Goal: Task Accomplishment & Management: Complete application form

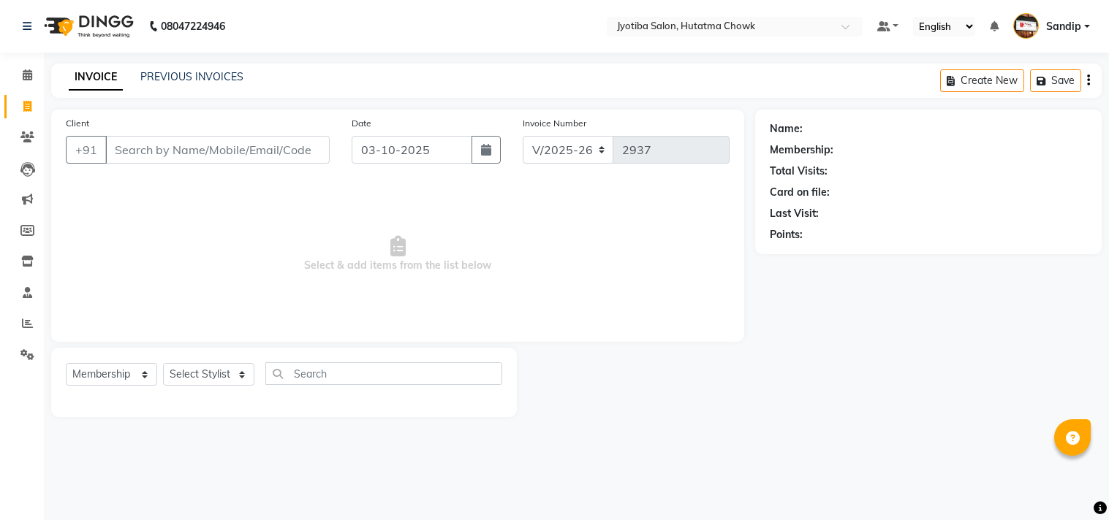
select select "556"
select select "membership"
click at [191, 75] on link "PREVIOUS INVOICES" at bounding box center [191, 76] width 103 height 13
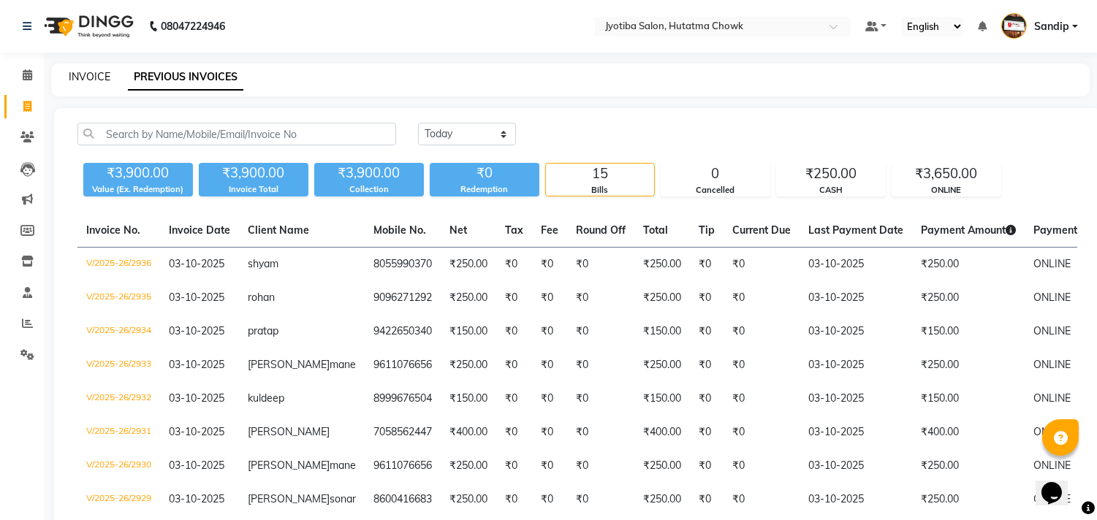
click at [89, 75] on link "INVOICE" at bounding box center [90, 76] width 42 height 13
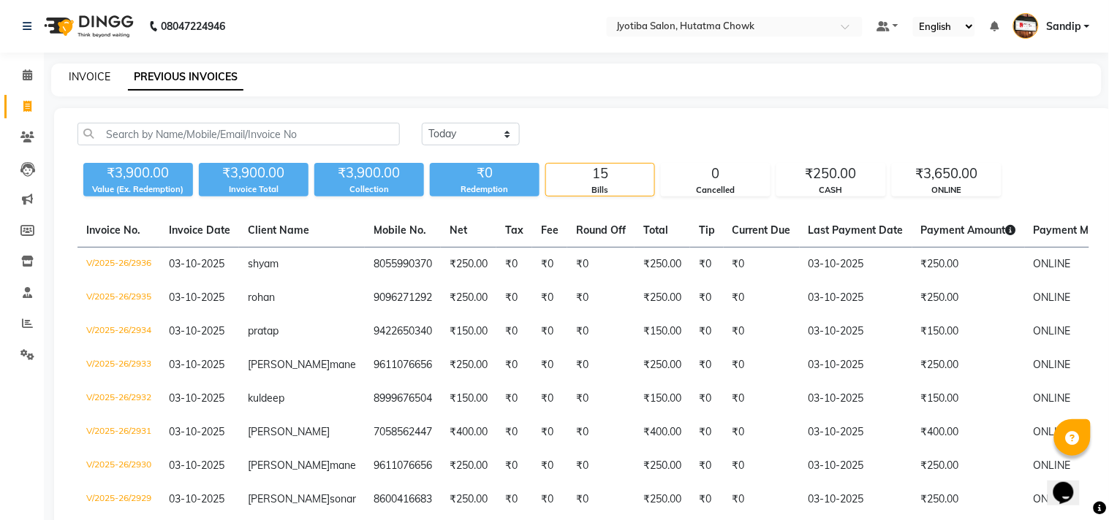
select select "556"
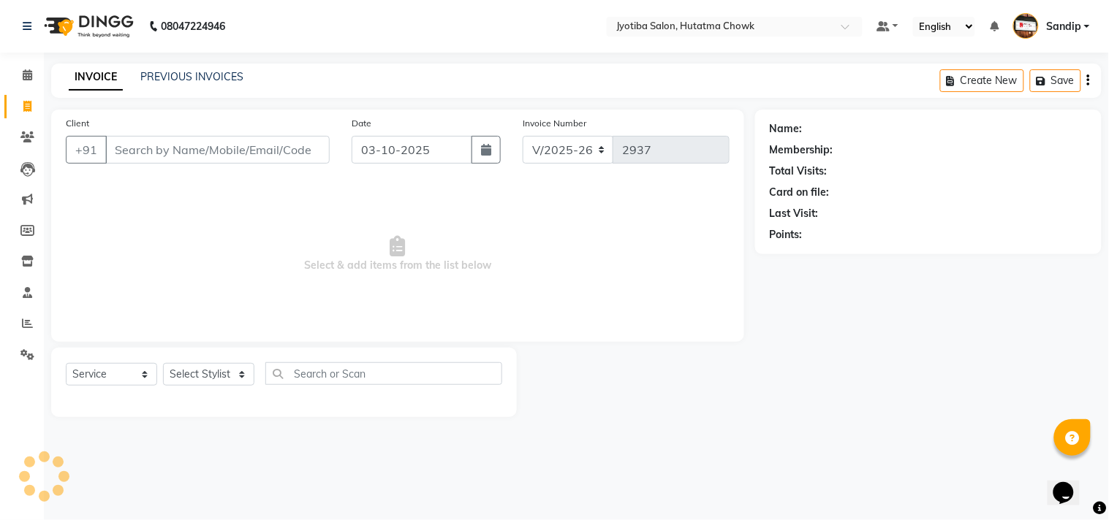
select select "membership"
click at [24, 82] on span at bounding box center [28, 75] width 26 height 17
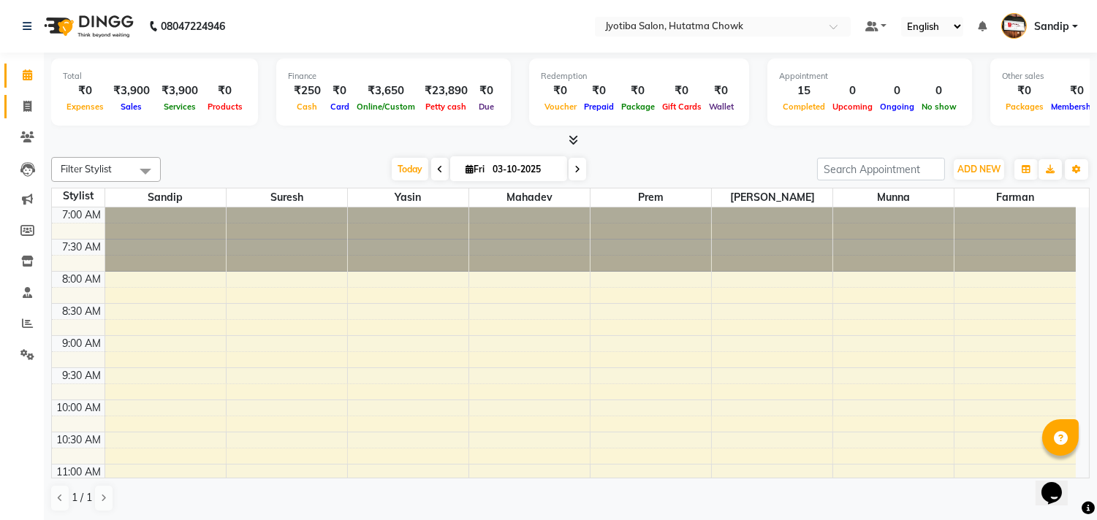
click at [23, 112] on icon at bounding box center [27, 106] width 8 height 11
select select "556"
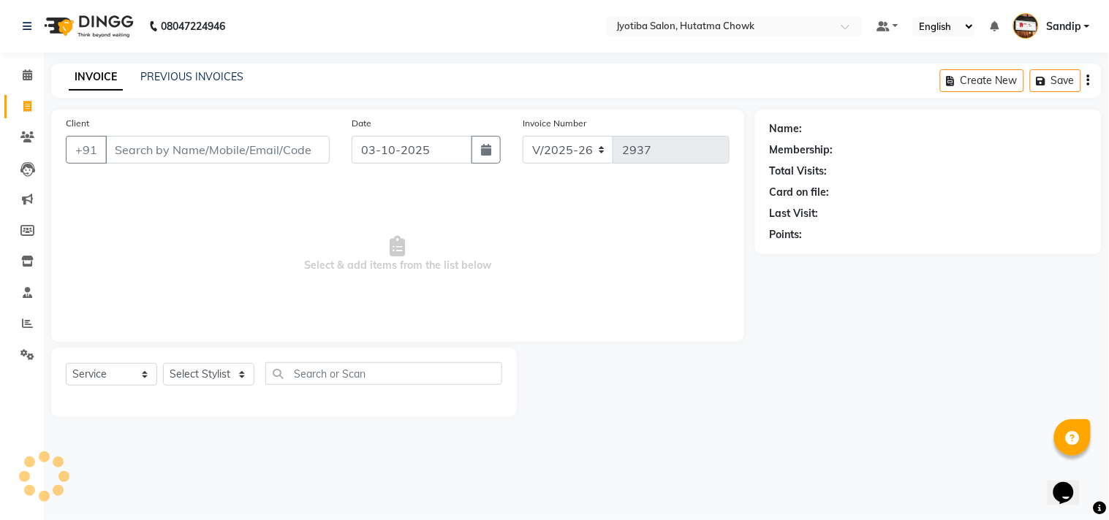
select select "membership"
click at [190, 74] on link "PREVIOUS INVOICES" at bounding box center [191, 76] width 103 height 13
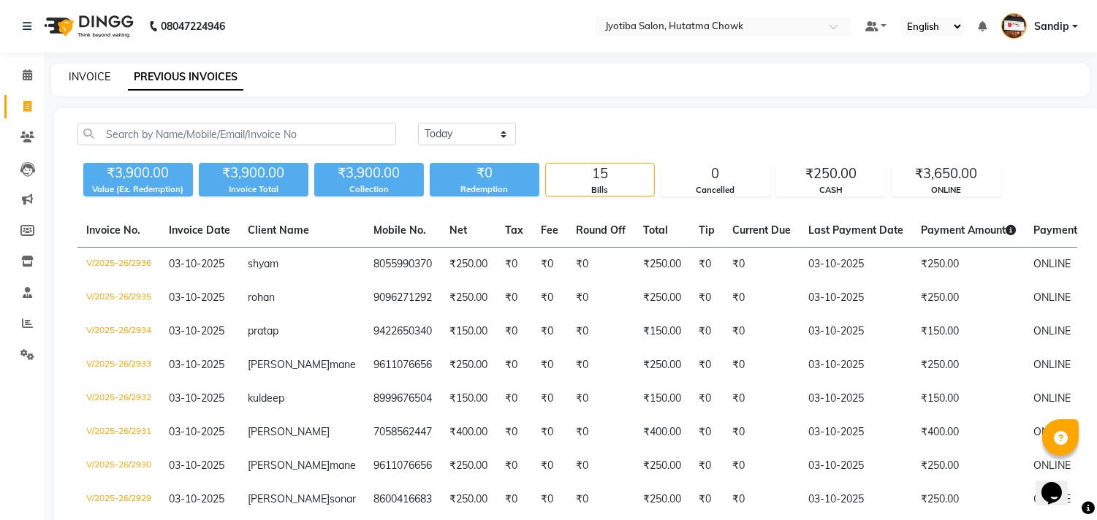
click at [88, 74] on link "INVOICE" at bounding box center [90, 76] width 42 height 13
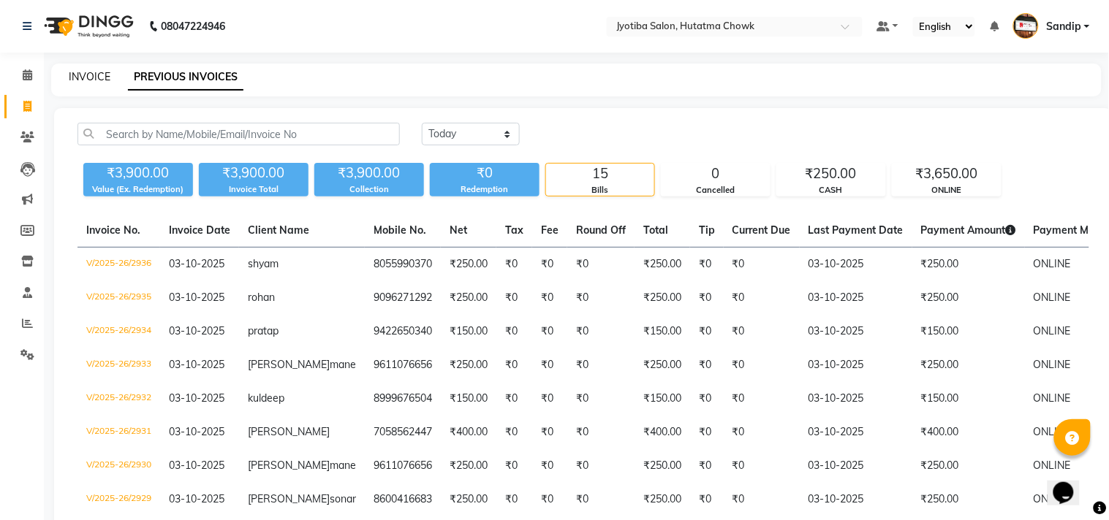
select select "556"
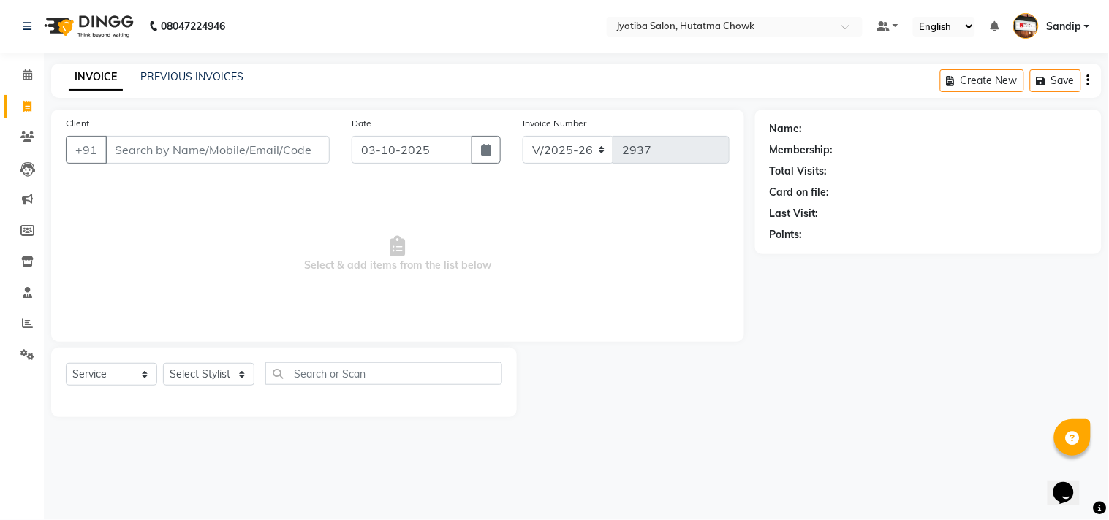
select select "membership"
click at [22, 354] on icon at bounding box center [27, 354] width 14 height 11
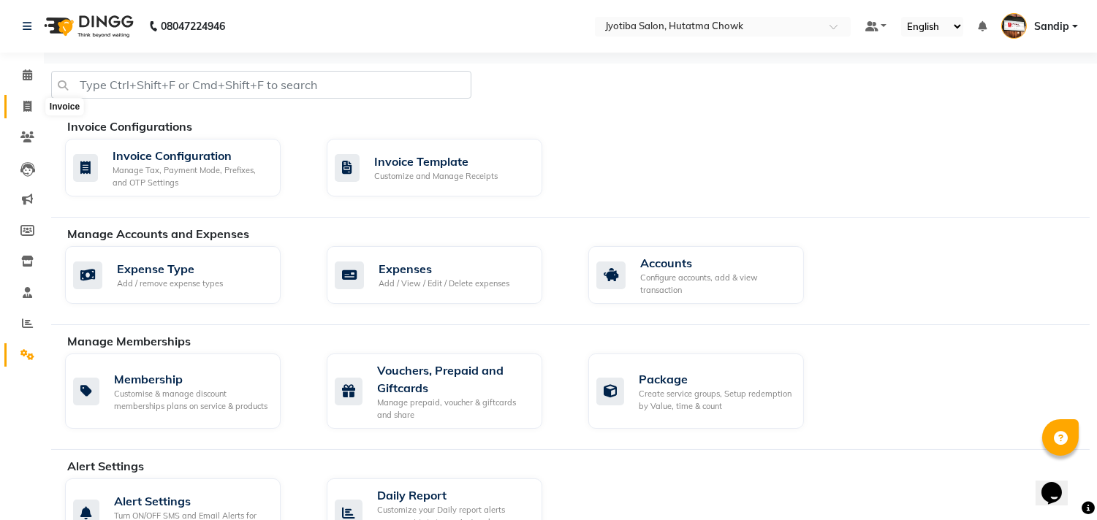
click at [23, 114] on span at bounding box center [28, 107] width 26 height 17
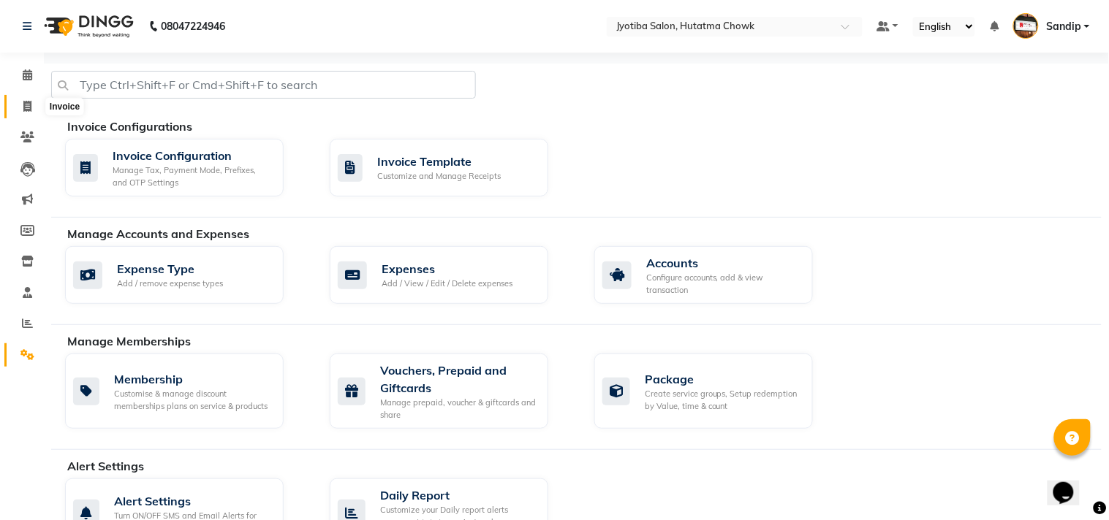
select select "556"
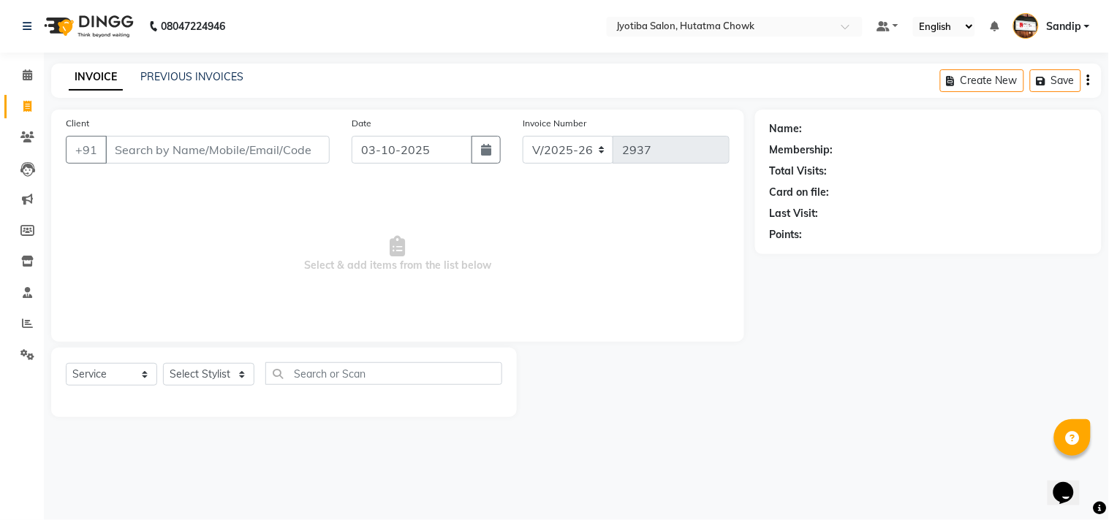
select select "membership"
click at [192, 75] on link "PREVIOUS INVOICES" at bounding box center [191, 76] width 103 height 13
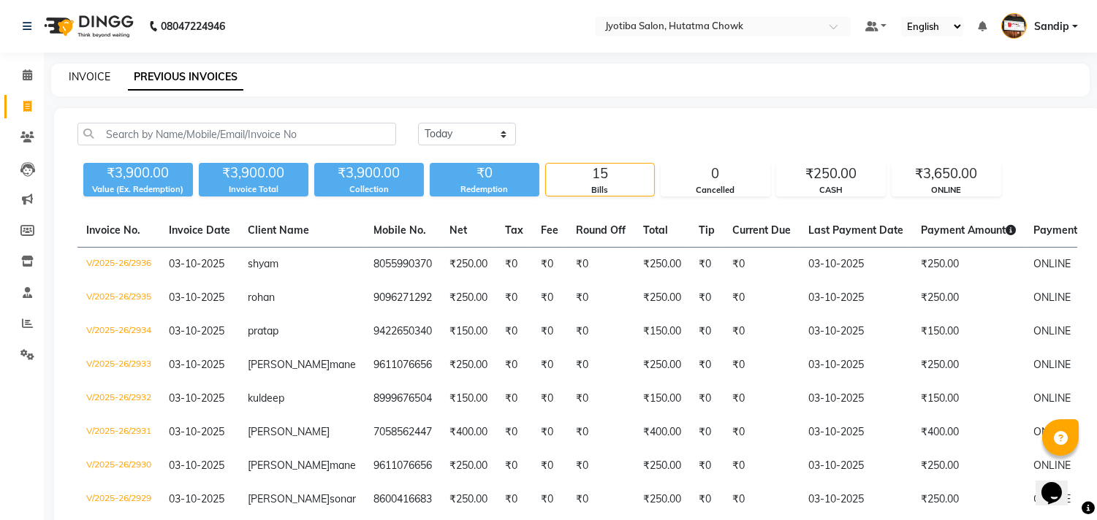
click at [90, 74] on link "INVOICE" at bounding box center [90, 76] width 42 height 13
select select "556"
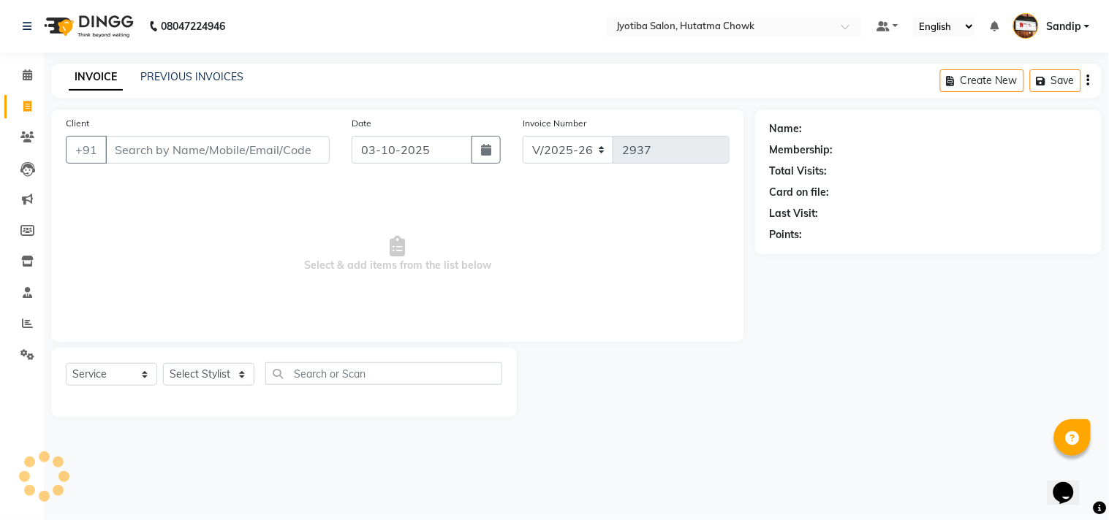
select select "membership"
click at [191, 73] on link "PREVIOUS INVOICES" at bounding box center [191, 76] width 103 height 13
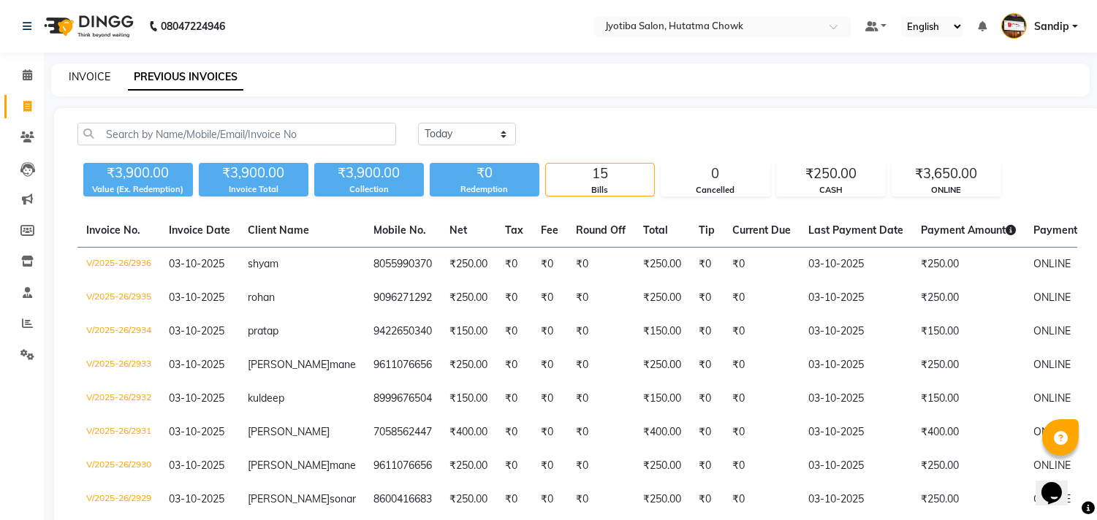
click at [89, 73] on link "INVOICE" at bounding box center [90, 76] width 42 height 13
select select "service"
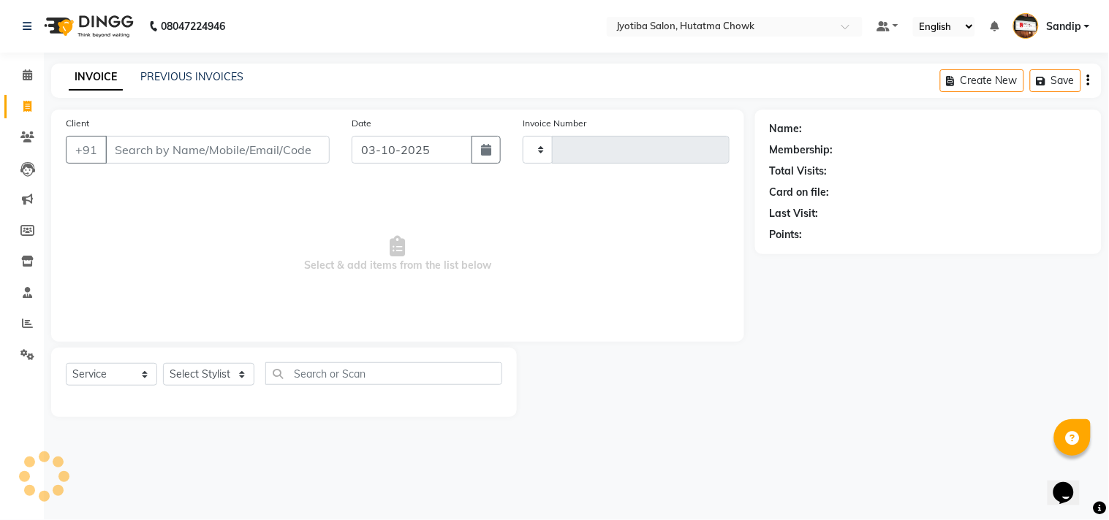
type input "2937"
select select "membership"
select select "556"
click at [23, 80] on icon at bounding box center [28, 74] width 10 height 11
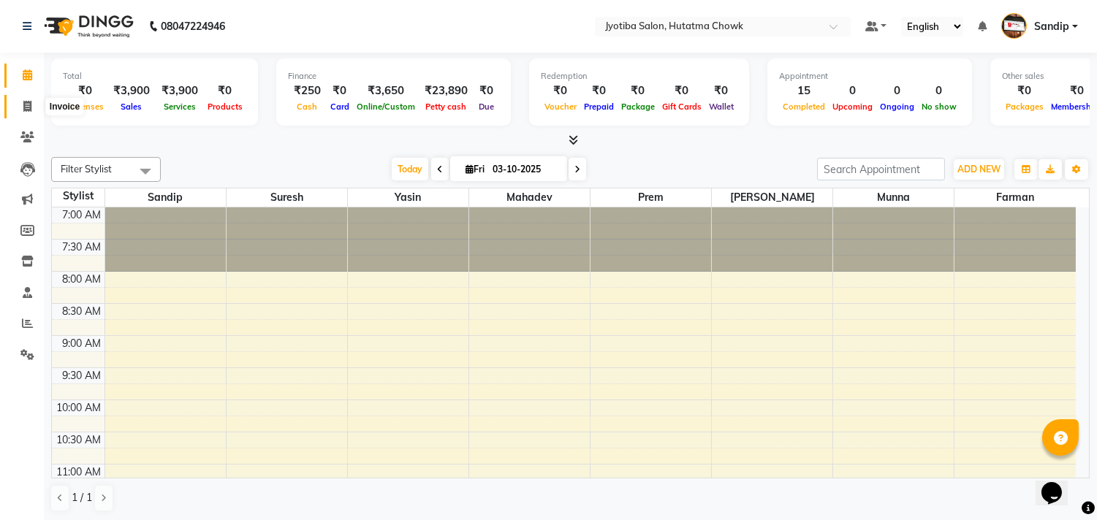
click at [23, 111] on icon at bounding box center [27, 106] width 8 height 11
select select "556"
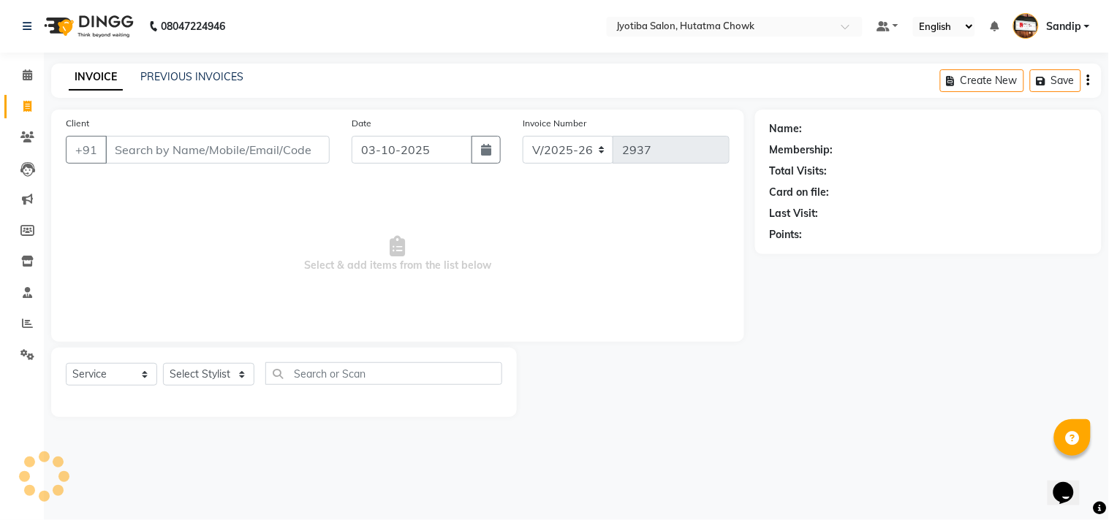
select select "membership"
click at [190, 75] on link "PREVIOUS INVOICES" at bounding box center [191, 76] width 103 height 13
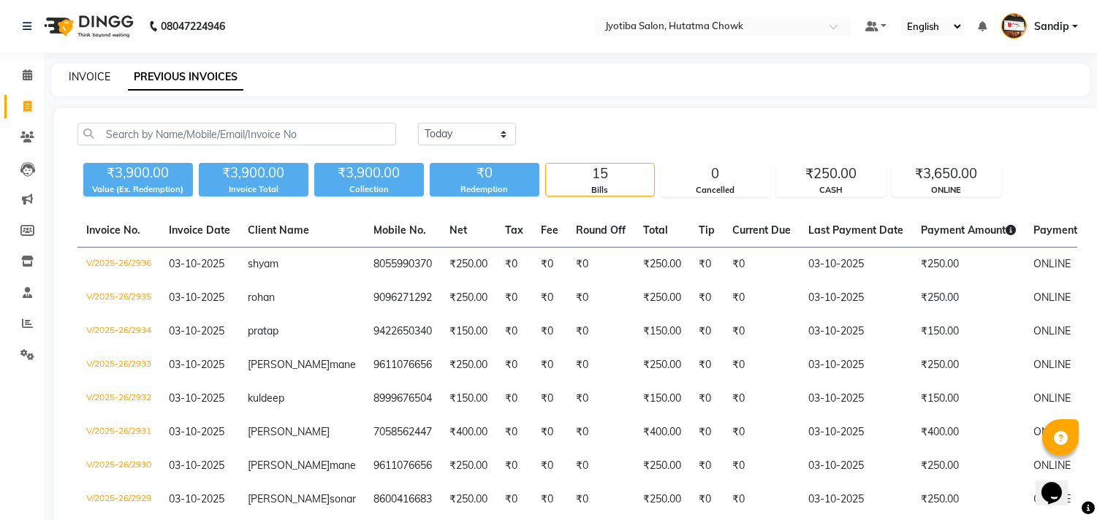
click at [90, 73] on link "INVOICE" at bounding box center [90, 76] width 42 height 13
select select "556"
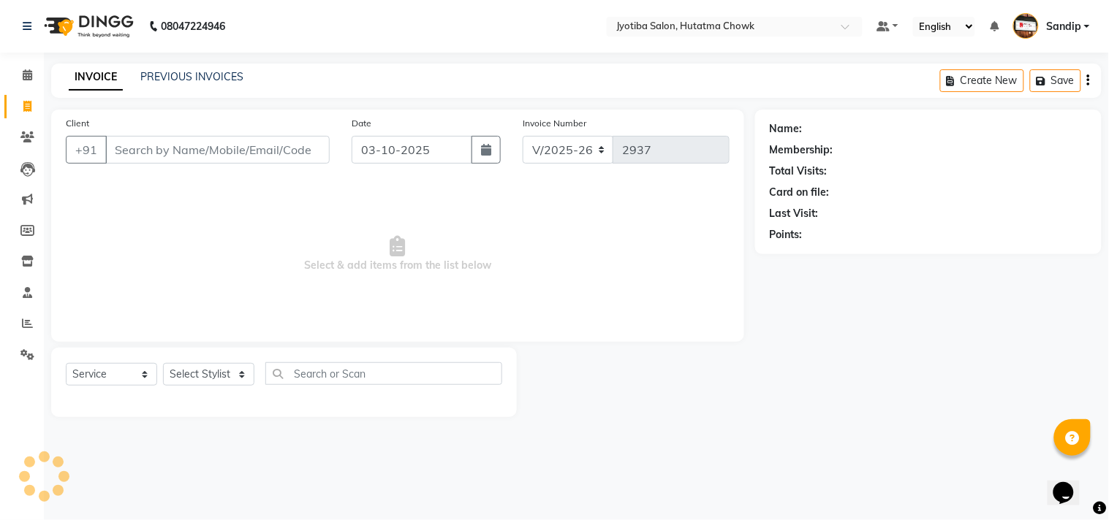
select select "membership"
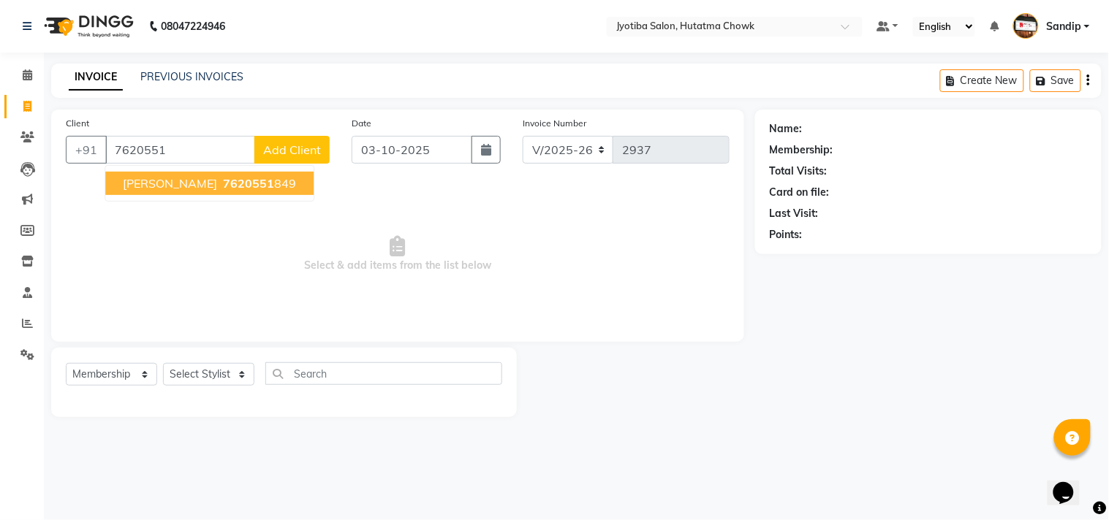
click at [158, 187] on span "[PERSON_NAME]" at bounding box center [170, 183] width 94 height 15
type input "7620551849"
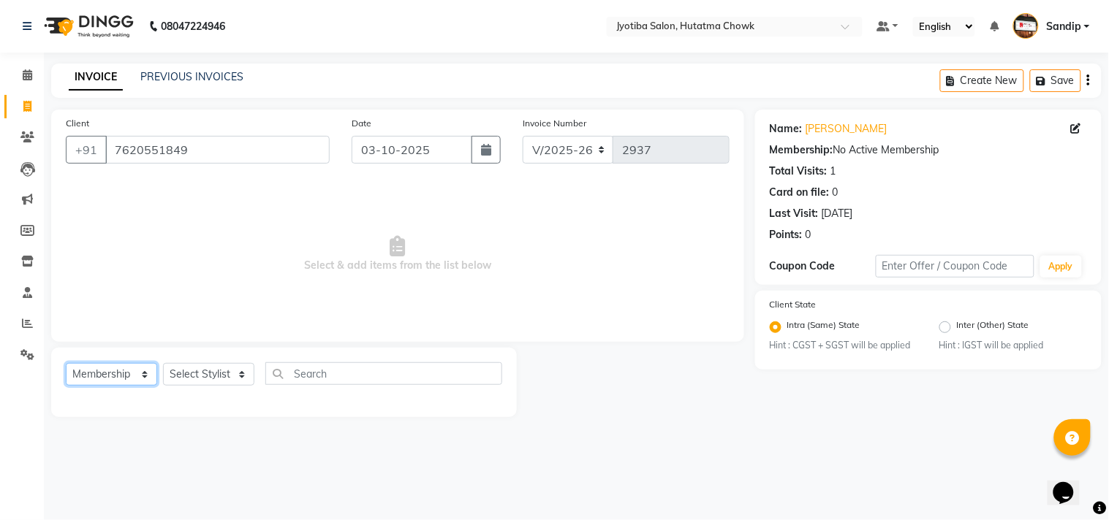
click at [101, 377] on select "Select Service Product Membership Package Voucher Prepaid Gift Card" at bounding box center [111, 374] width 91 height 23
select select "service"
click at [66, 364] on select "Select Service Product Membership Package Voucher Prepaid Gift Card" at bounding box center [111, 374] width 91 height 23
click at [208, 370] on select "Select Stylist [PERSON_NAME] [PERSON_NAME] [PERSON_NAME] prem Sandip [PERSON_NA…" at bounding box center [208, 374] width 91 height 23
select select "84596"
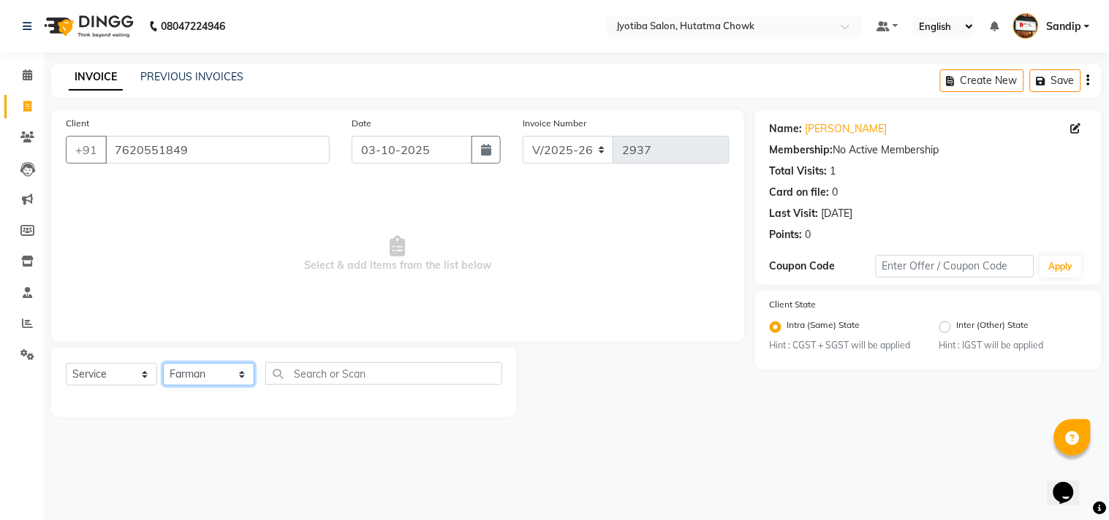
click at [163, 364] on select "Select Stylist [PERSON_NAME] [PERSON_NAME] [PERSON_NAME] prem Sandip [PERSON_NA…" at bounding box center [208, 374] width 91 height 23
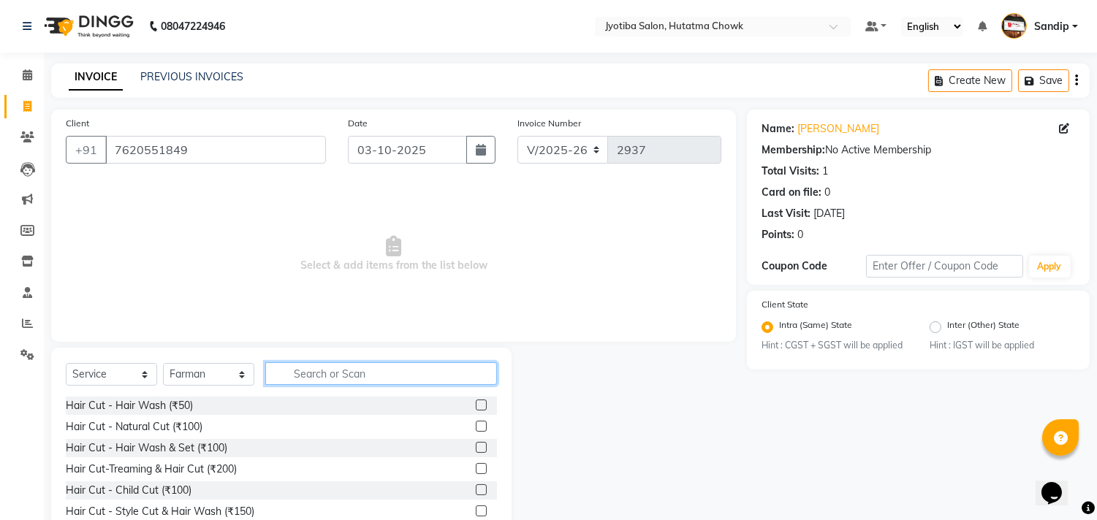
click at [314, 373] on input "text" at bounding box center [381, 373] width 232 height 23
type input "`"
type input "100"
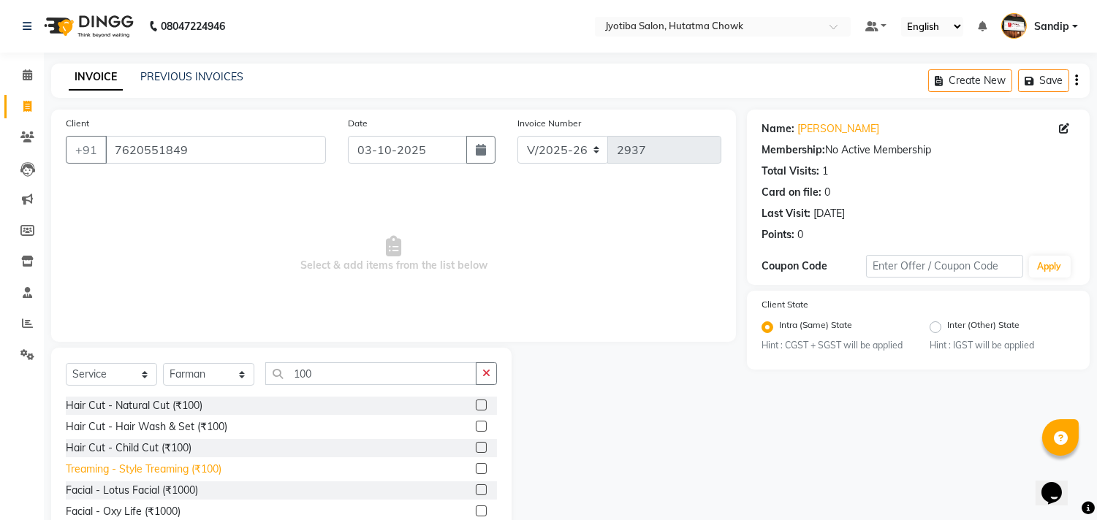
click at [143, 470] on div "Treaming - Style Treaming (₹100)" at bounding box center [144, 469] width 156 height 15
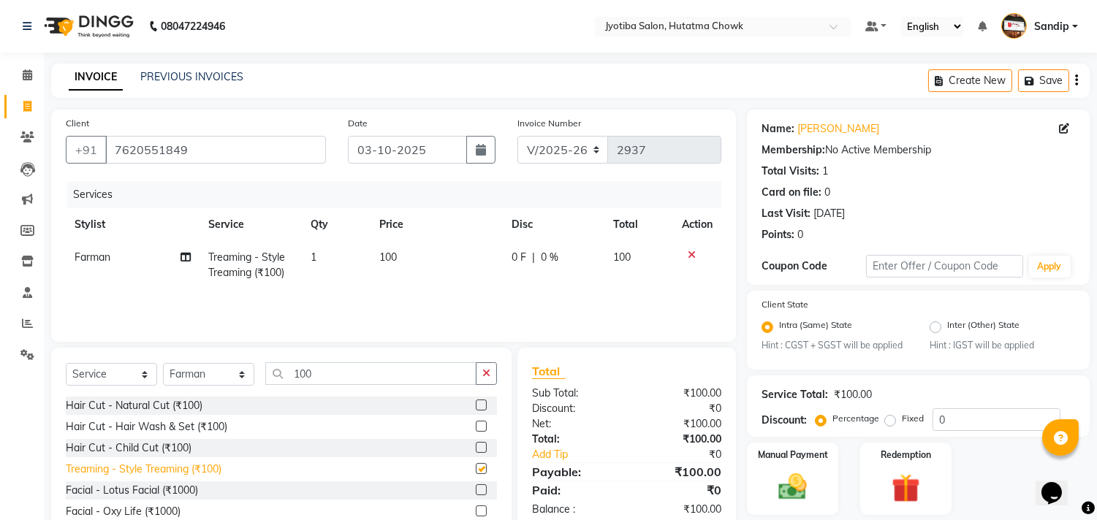
checkbox input "false"
click at [688, 257] on icon at bounding box center [692, 255] width 8 height 10
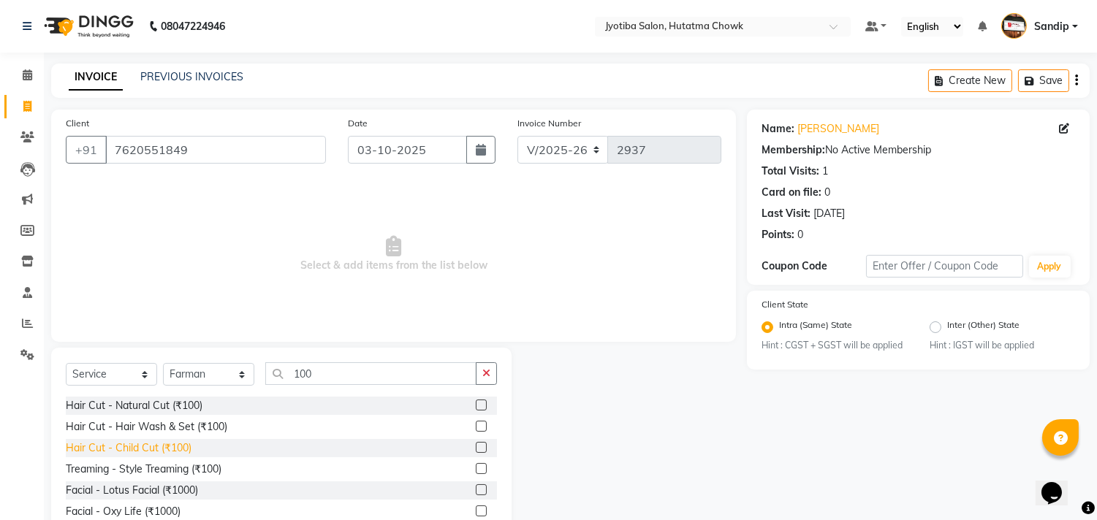
click at [148, 447] on div "Hair Cut - Child Cut (₹100)" at bounding box center [129, 448] width 126 height 15
checkbox input "false"
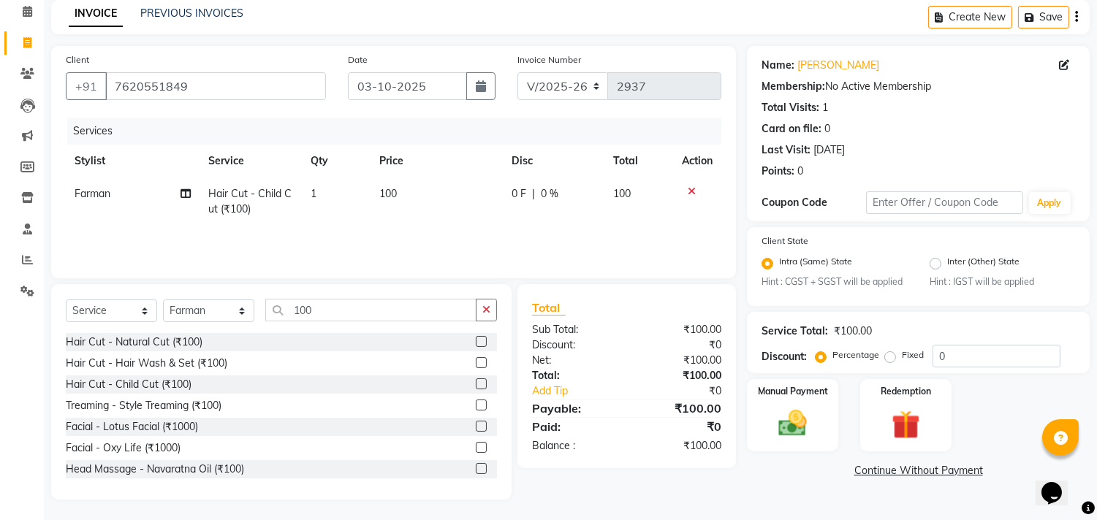
scroll to position [64, 0]
click at [878, 470] on link "Continue Without Payment" at bounding box center [918, 470] width 337 height 15
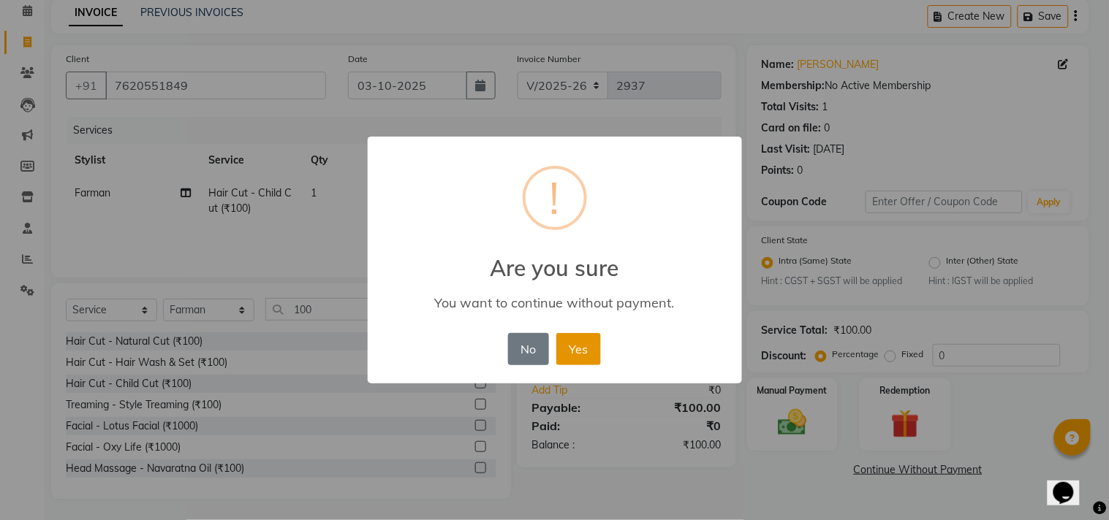
click at [580, 346] on button "Yes" at bounding box center [578, 349] width 45 height 32
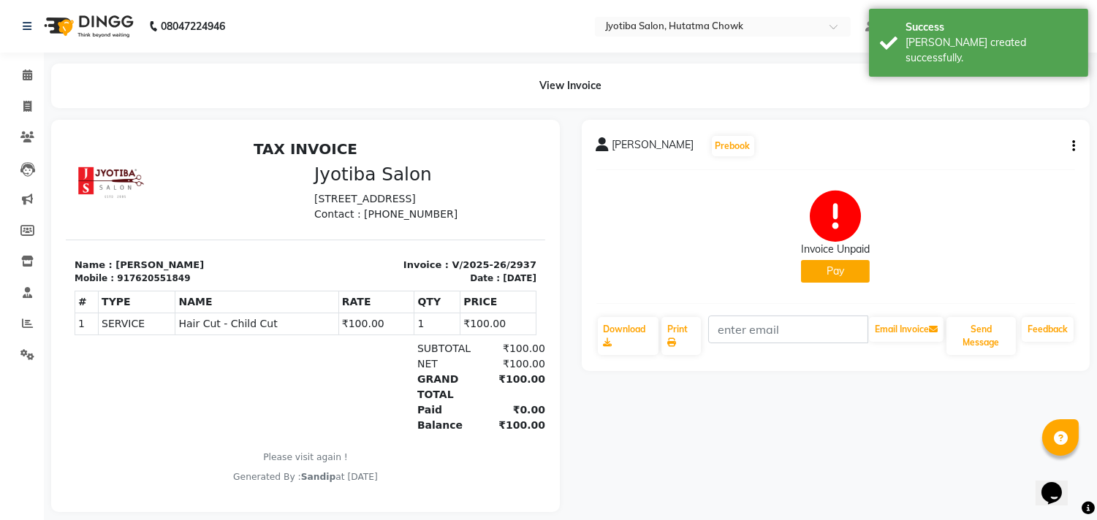
click at [824, 269] on button "Pay" at bounding box center [835, 271] width 69 height 23
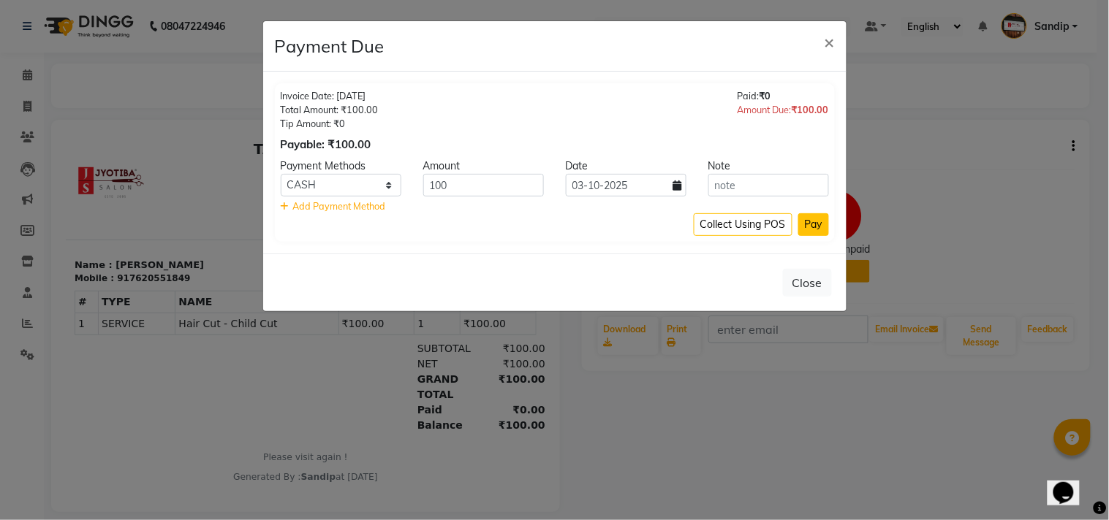
click at [808, 216] on button "Pay" at bounding box center [813, 224] width 31 height 23
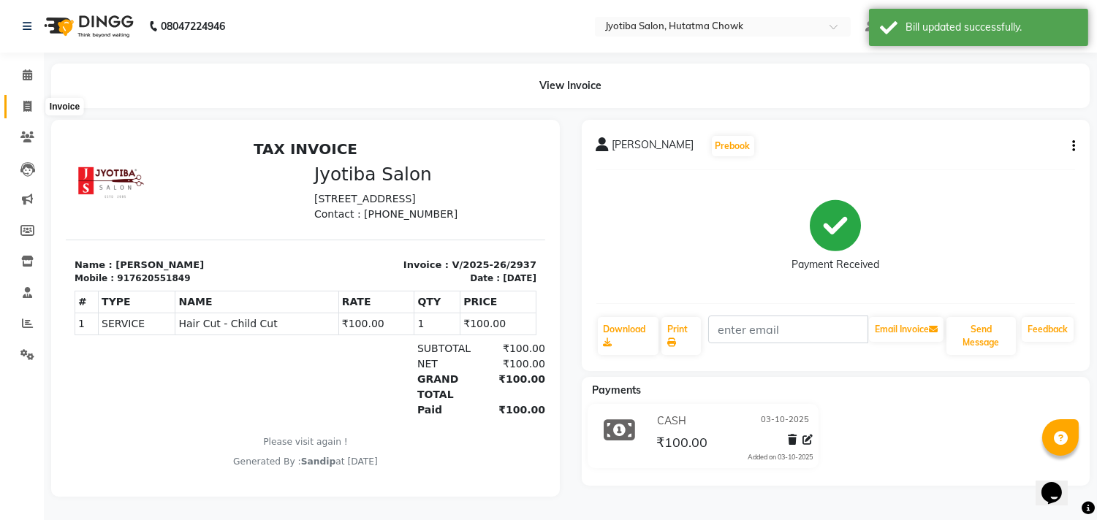
click at [23, 113] on span at bounding box center [28, 107] width 26 height 17
select select "service"
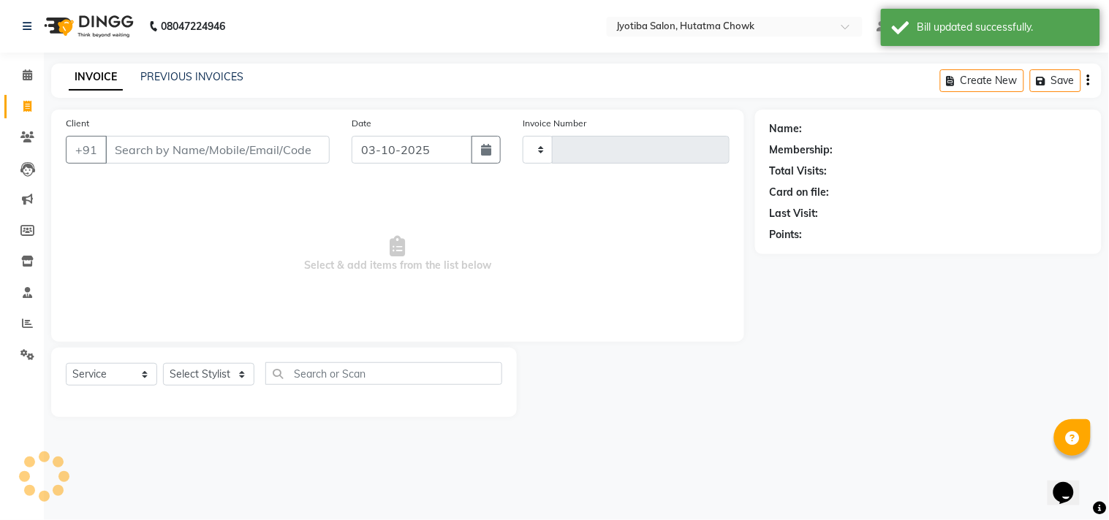
type input "2938"
select select "556"
select select "membership"
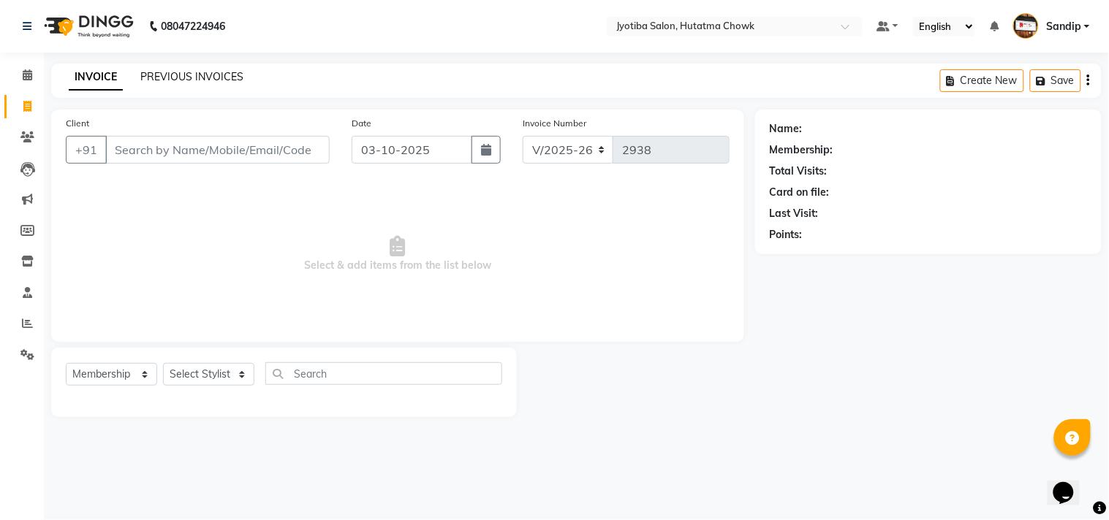
click at [189, 74] on link "PREVIOUS INVOICES" at bounding box center [191, 76] width 103 height 13
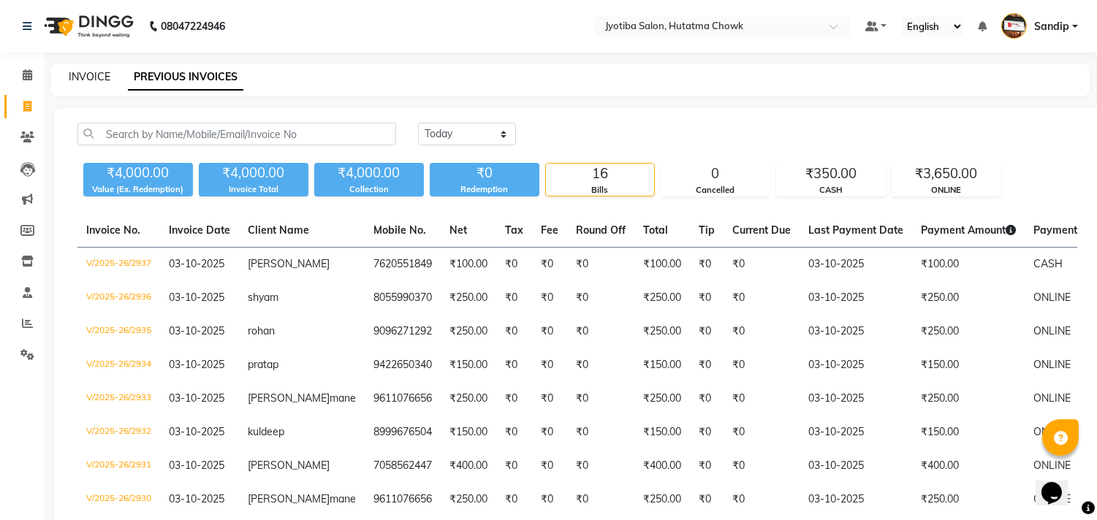
click at [88, 74] on link "INVOICE" at bounding box center [90, 76] width 42 height 13
select select "556"
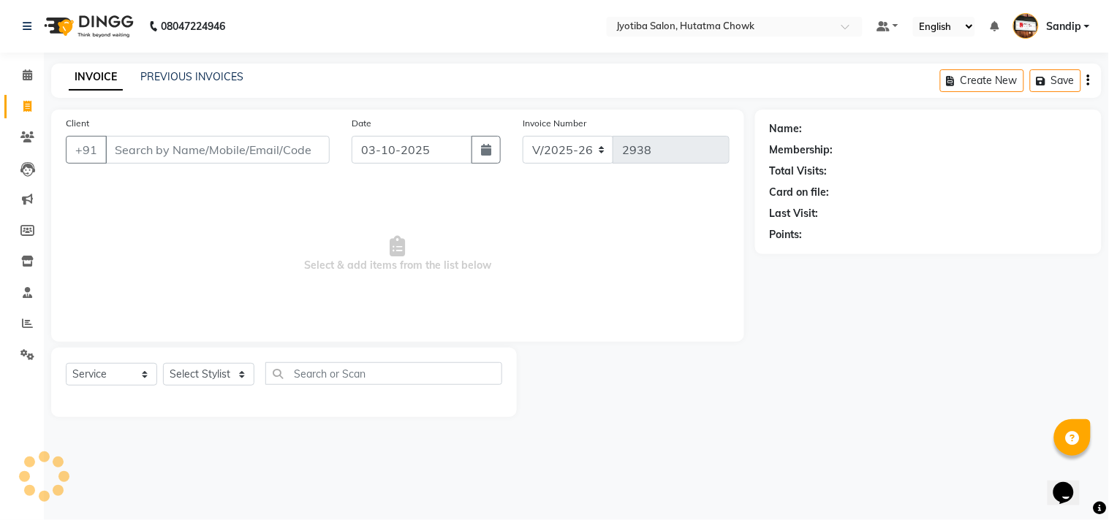
select select "membership"
click at [25, 78] on icon at bounding box center [28, 74] width 10 height 11
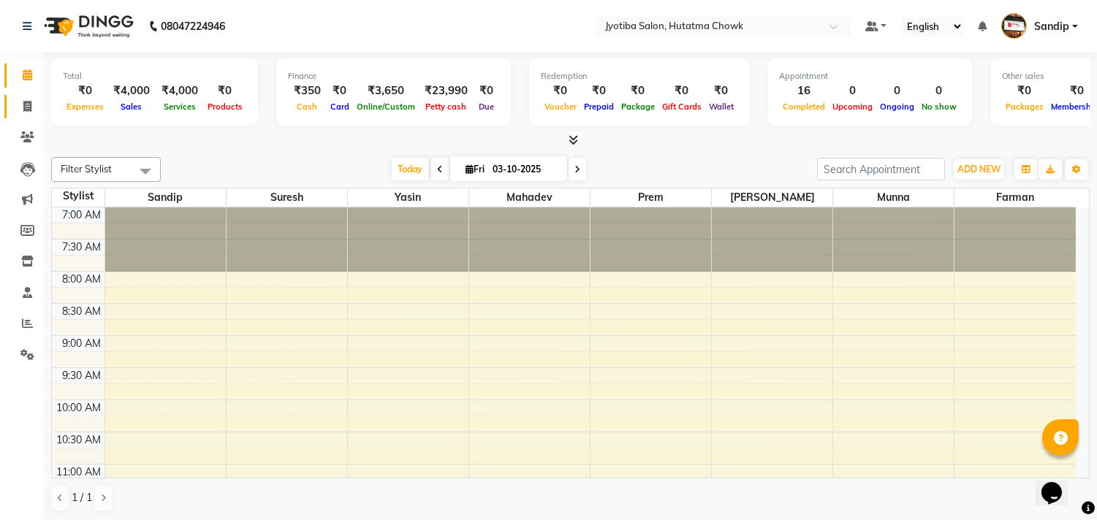
click at [23, 113] on span at bounding box center [28, 107] width 26 height 17
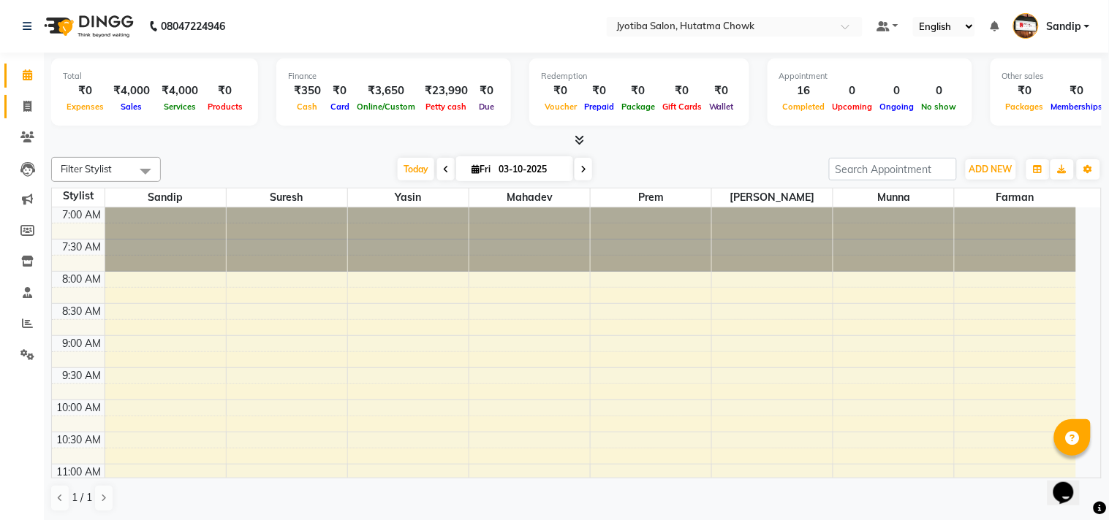
select select "556"
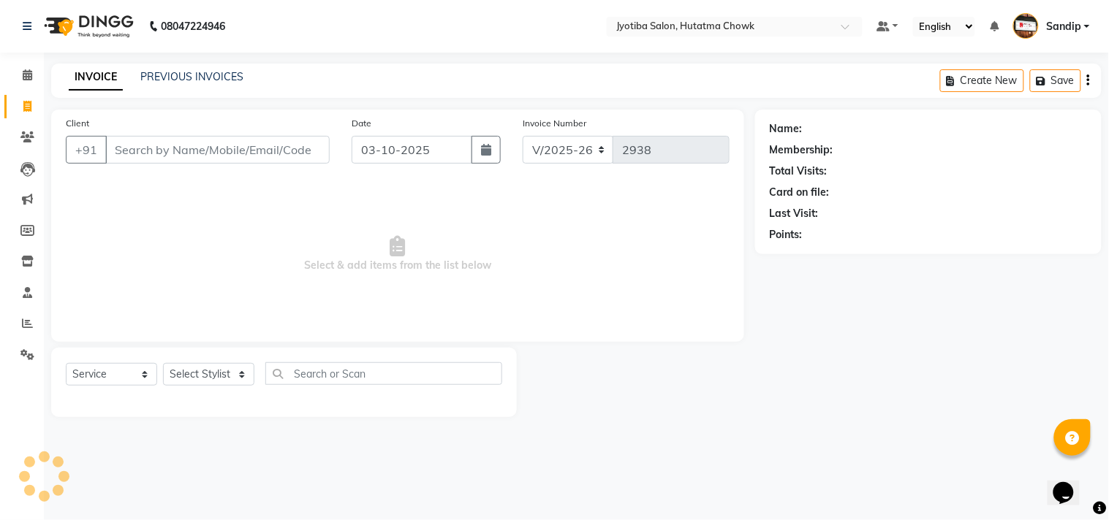
select select "membership"
